Goal: Find specific page/section: Find specific page/section

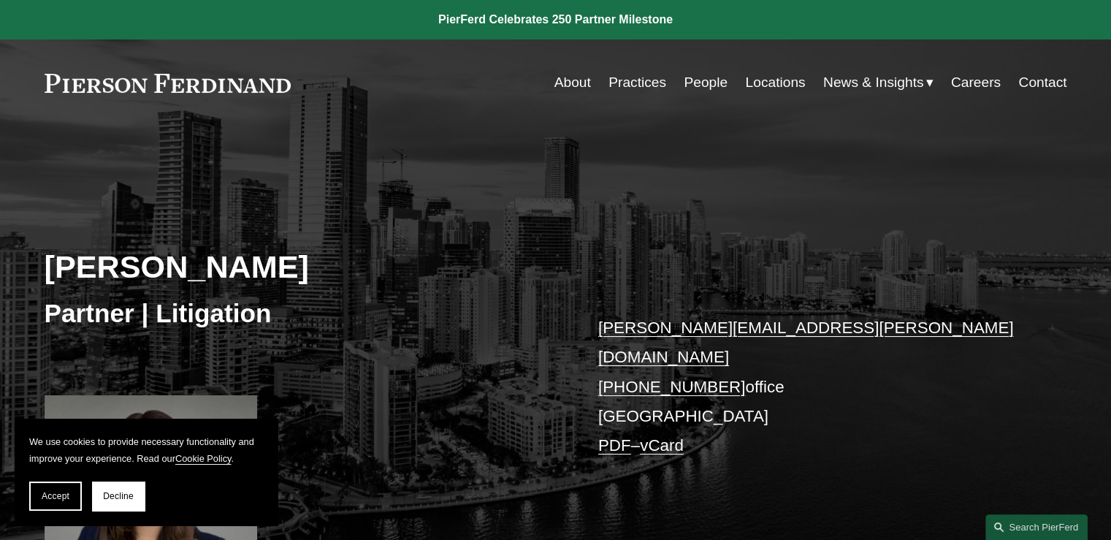
click at [555, 216] on div "[PERSON_NAME] Partner | Litigation [PERSON_NAME][EMAIL_ADDRESS][PERSON_NAME][DO…" at bounding box center [555, 375] width 1111 height 433
click at [114, 502] on button "Decline" at bounding box center [118, 495] width 53 height 29
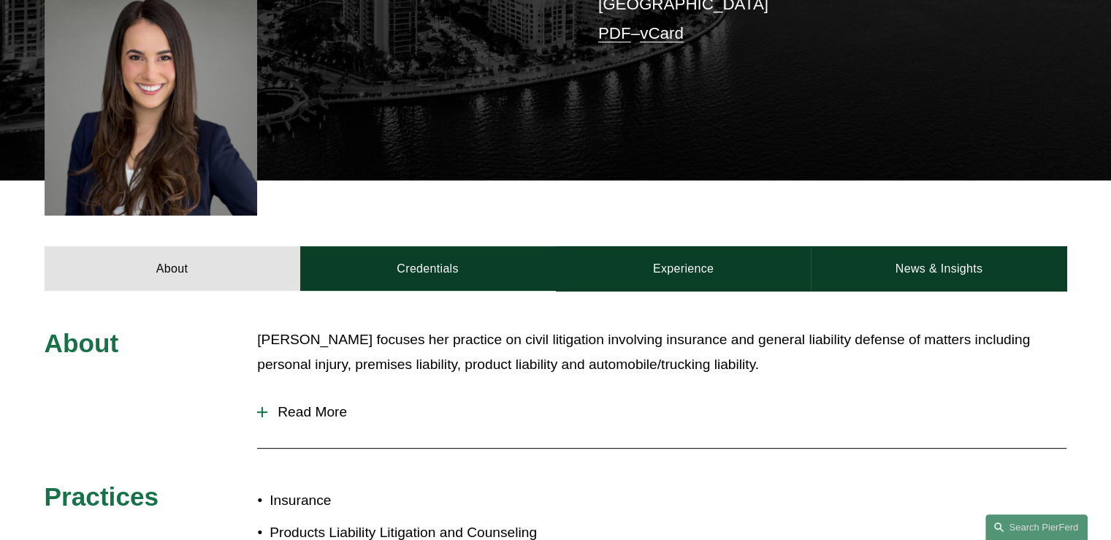
scroll to position [438, 0]
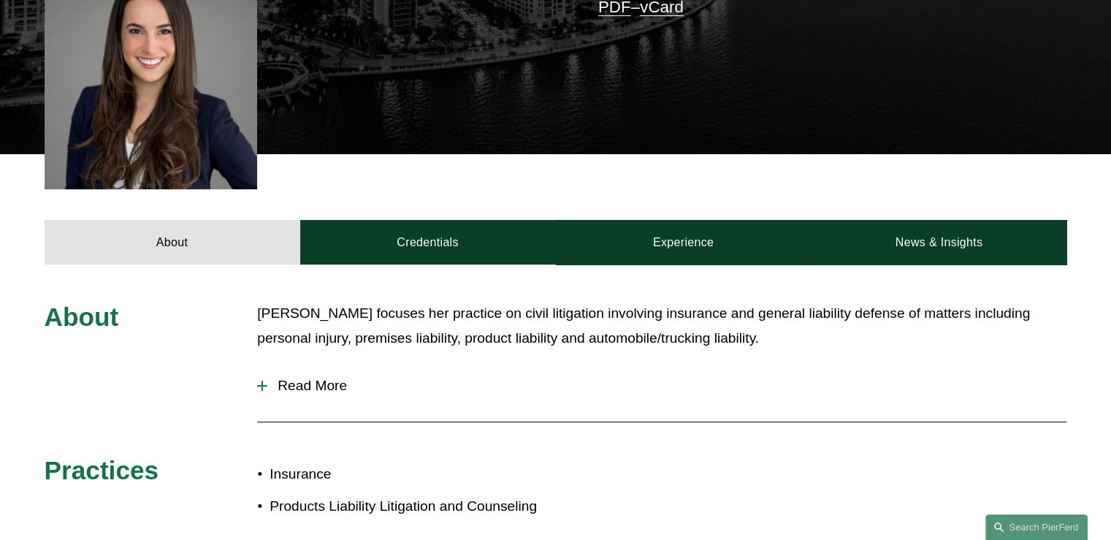
click at [298, 389] on button "Read More" at bounding box center [661, 386] width 809 height 38
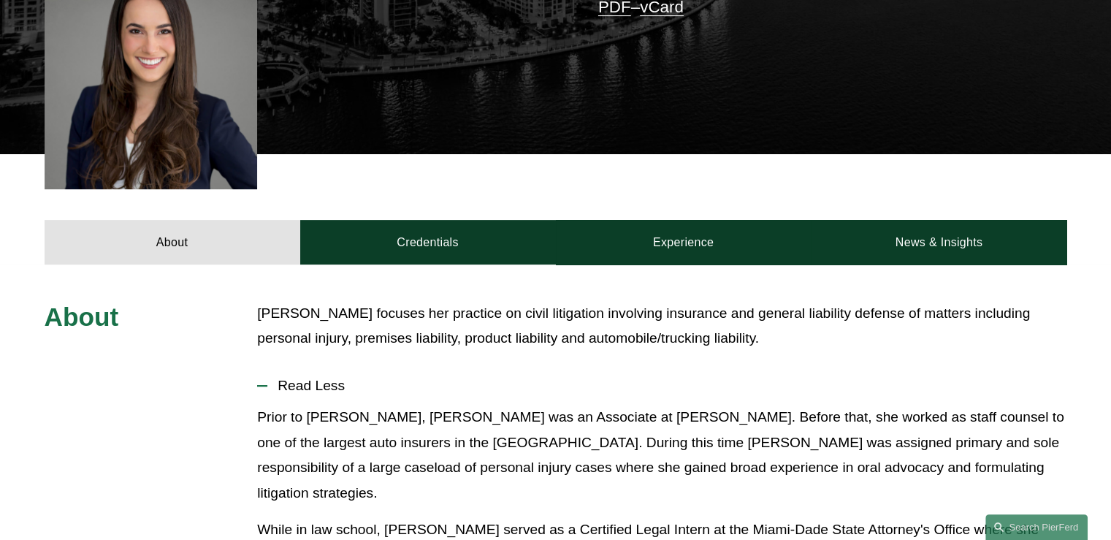
click at [300, 384] on button "Read Less" at bounding box center [661, 386] width 809 height 38
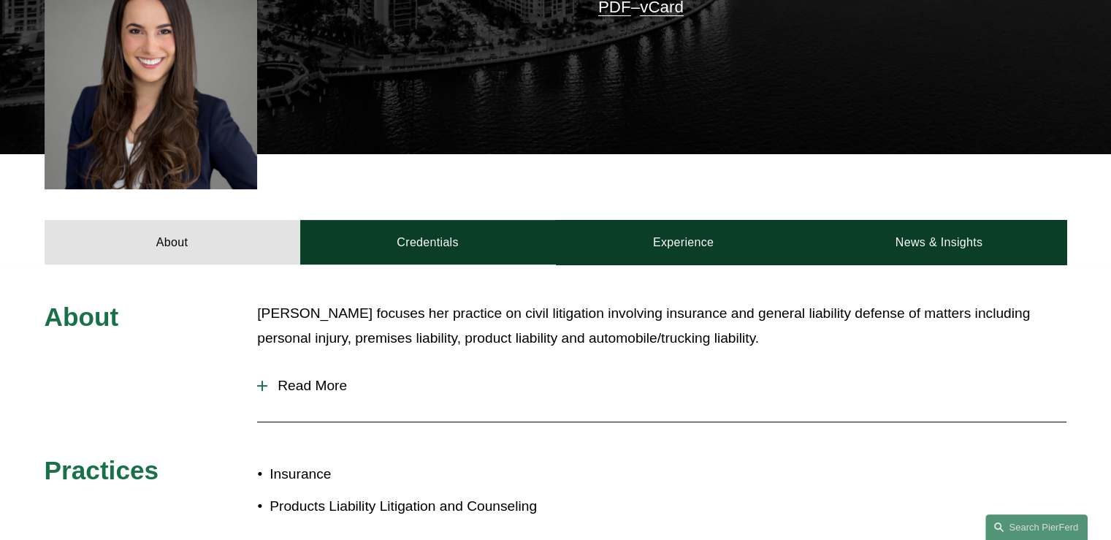
click at [335, 378] on span "Read More" at bounding box center [666, 386] width 799 height 16
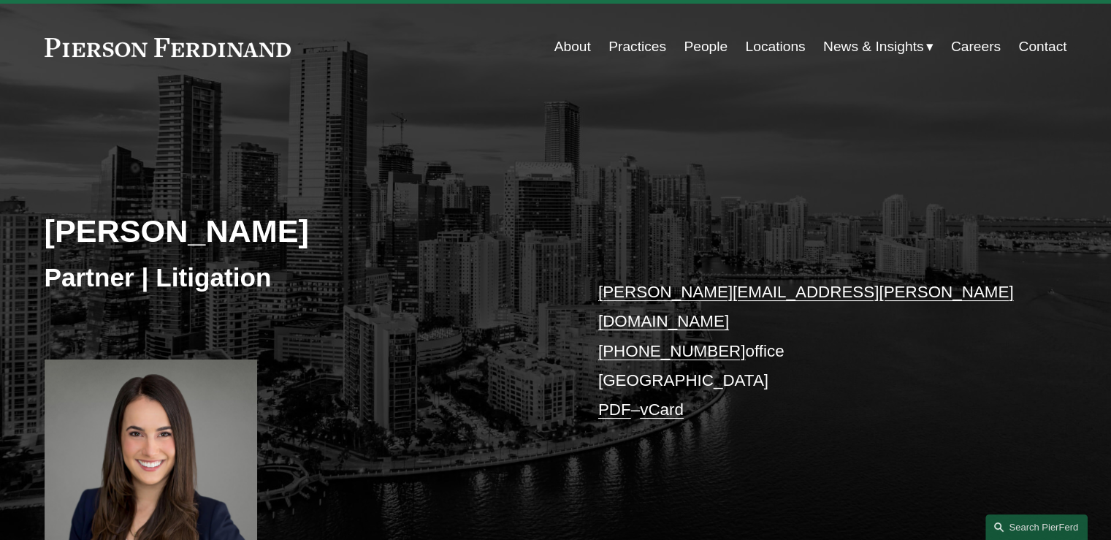
scroll to position [0, 0]
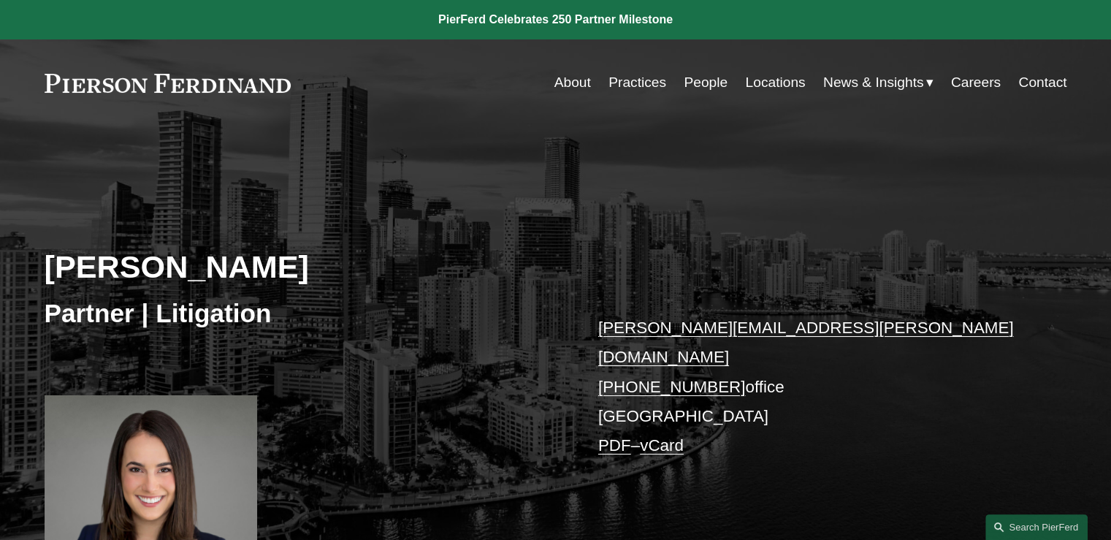
click at [786, 91] on link "Locations" at bounding box center [775, 83] width 60 height 28
